Goal: Check status: Check status

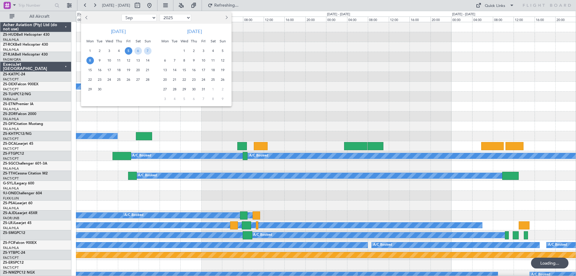
select select "9"
select select "2025"
click at [356, 78] on div at bounding box center [288, 138] width 576 height 276
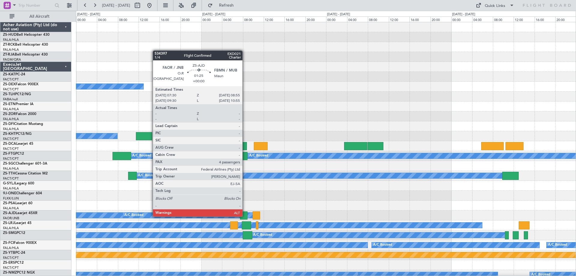
click at [245, 216] on div at bounding box center [243, 215] width 7 height 8
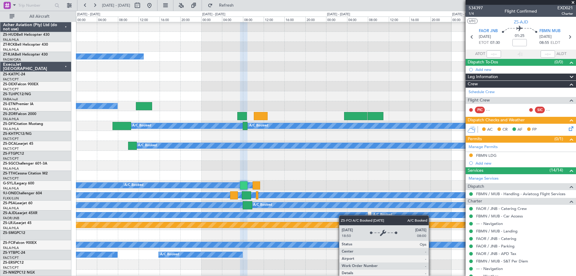
scroll to position [30, 0]
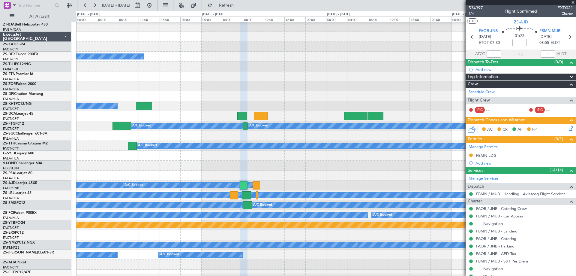
drag, startPoint x: 574, startPoint y: 2, endPoint x: 389, endPoint y: 142, distance: 232.4
click at [574, 2] on span at bounding box center [573, 2] width 6 height 5
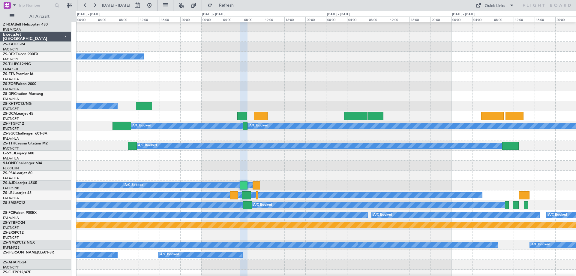
type input "0"
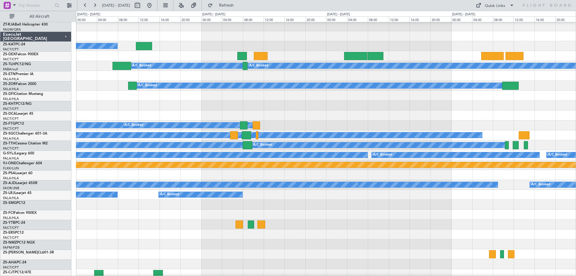
scroll to position [150, 0]
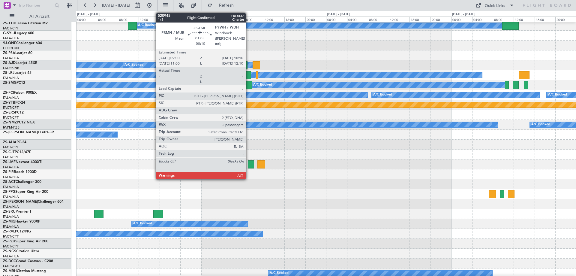
click at [249, 165] on div at bounding box center [251, 164] width 6 height 8
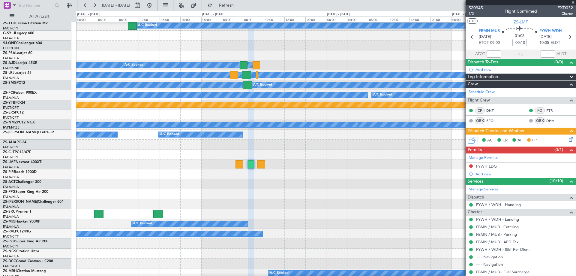
click at [572, 2] on span at bounding box center [573, 2] width 6 height 5
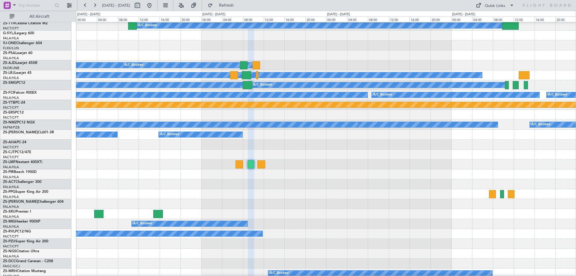
type input "0"
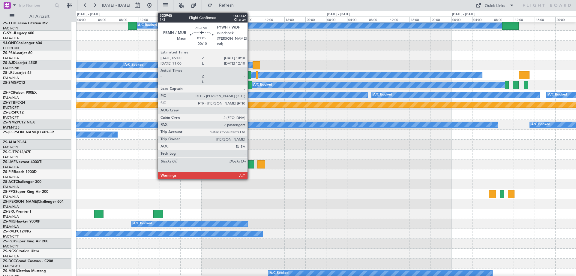
click at [250, 163] on div at bounding box center [251, 164] width 6 height 8
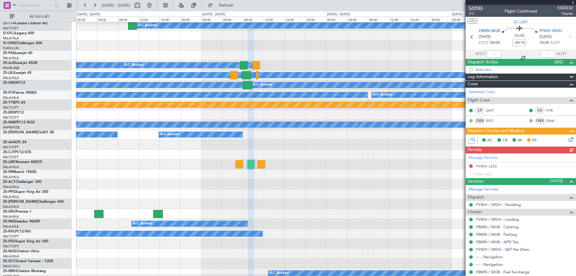
click at [478, 9] on span "520945" at bounding box center [475, 8] width 14 height 6
click at [573, 3] on span at bounding box center [573, 2] width 6 height 5
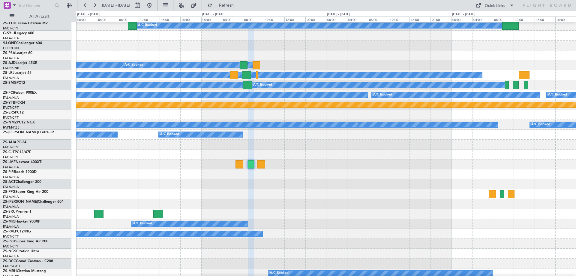
type input "0"
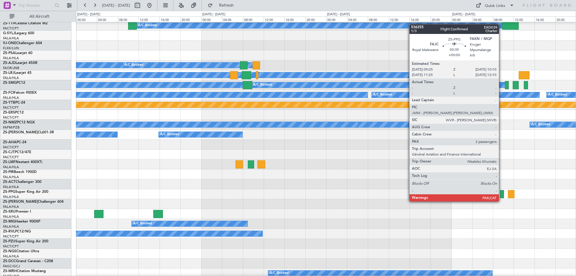
click at [501, 195] on div at bounding box center [502, 194] width 4 height 8
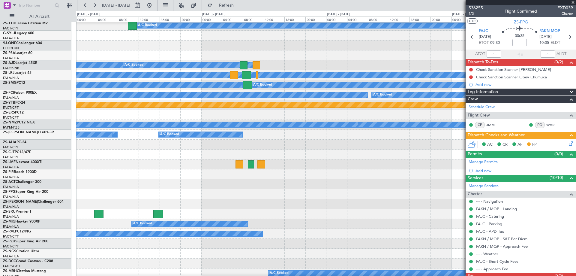
click at [573, 2] on span at bounding box center [573, 2] width 6 height 5
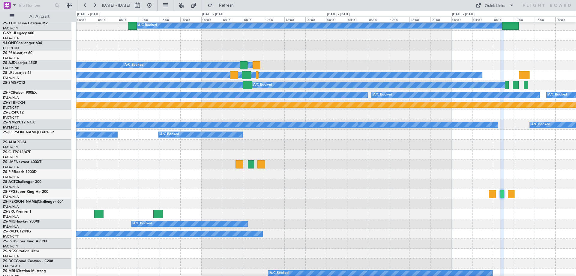
type input "0"
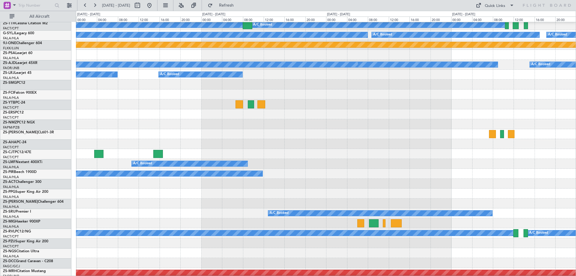
scroll to position [300, 0]
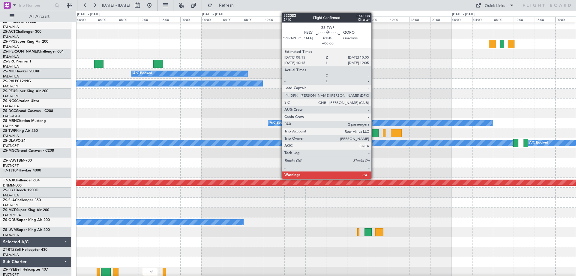
click at [374, 134] on div at bounding box center [374, 133] width 10 height 8
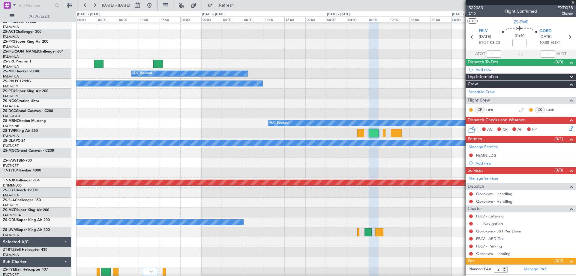
click at [572, 3] on span at bounding box center [573, 2] width 6 height 5
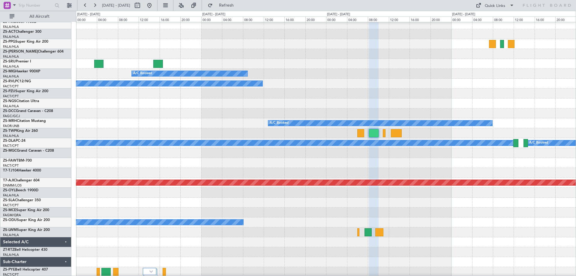
type input "0"
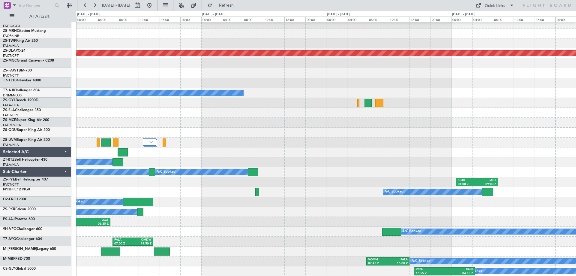
scroll to position [429, 0]
